Goal: Information Seeking & Learning: Learn about a topic

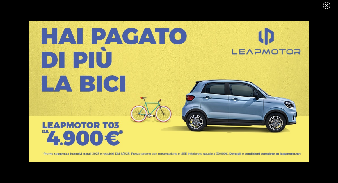
click at [326, 9] on link at bounding box center [330, 5] width 14 height 8
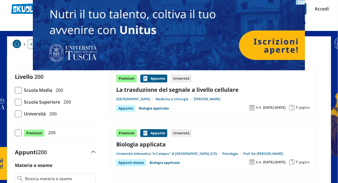
scroll to position [22, 0]
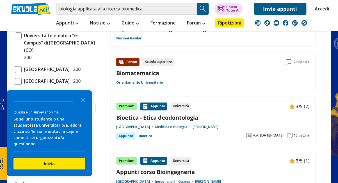
click at [20, 85] on span at bounding box center [18, 81] width 7 height 7
click at [15, 81] on input "[GEOGRAPHIC_DATA] 200" at bounding box center [15, 81] width 0 height 0
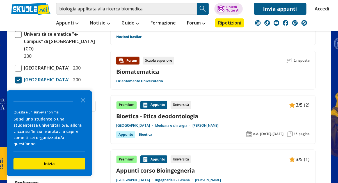
scroll to position [299, 0]
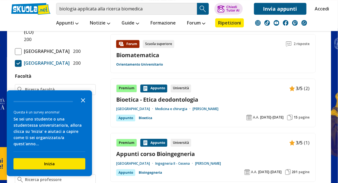
click at [83, 105] on icon "Close the survey" at bounding box center [83, 99] width 11 height 11
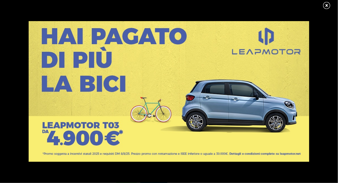
scroll to position [25, 0]
click at [328, 4] on link at bounding box center [330, 5] width 14 height 8
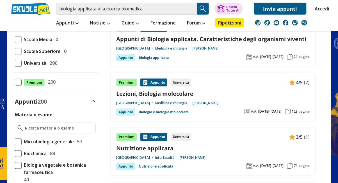
scroll to position [0, 0]
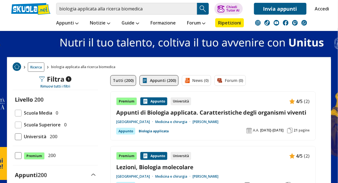
click at [170, 76] on link "Appunti (200)" at bounding box center [159, 80] width 39 height 11
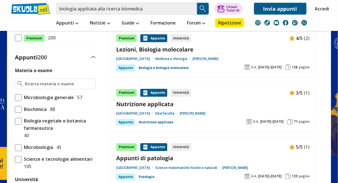
scroll to position [116, 0]
